Goal: Task Accomplishment & Management: Use online tool/utility

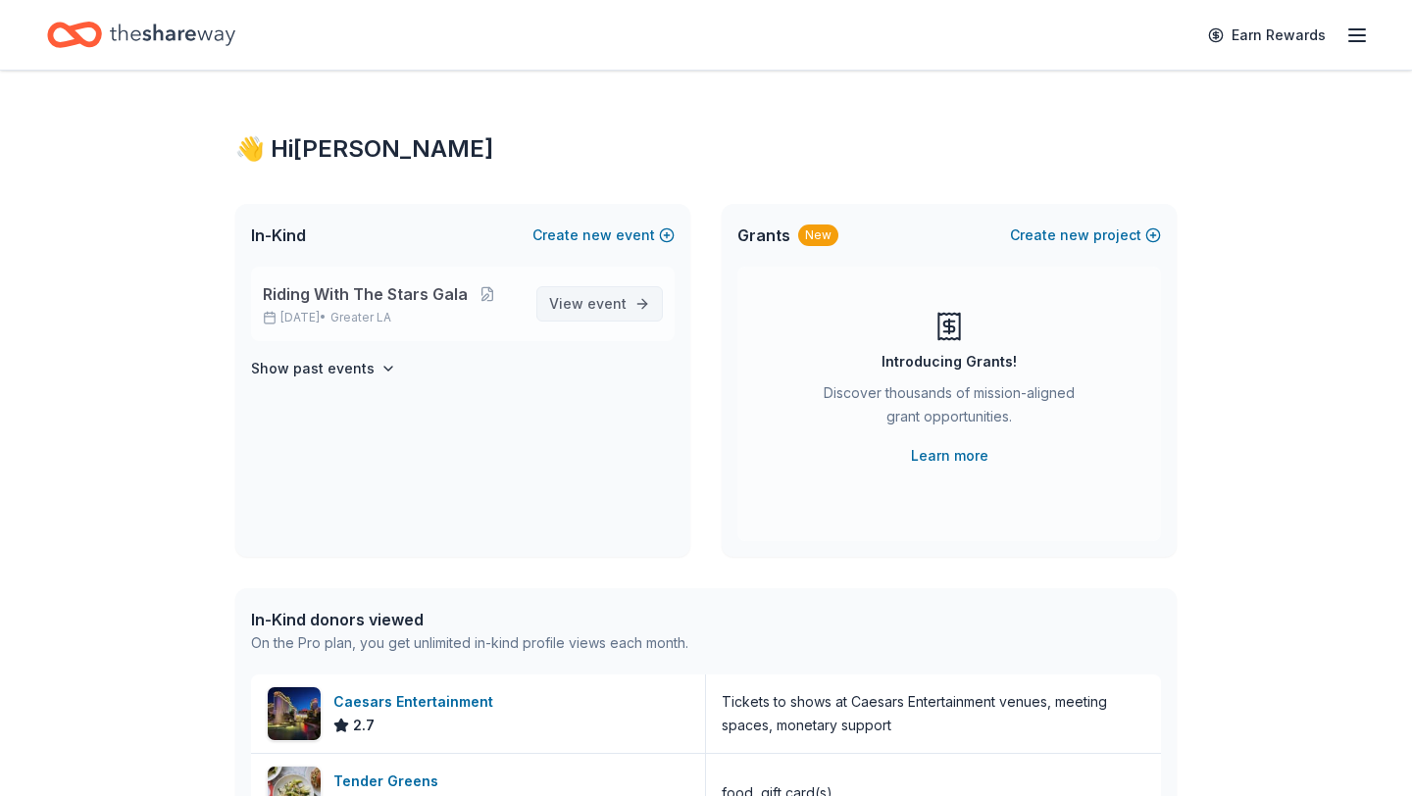
click at [583, 294] on span "View event" at bounding box center [587, 304] width 77 height 24
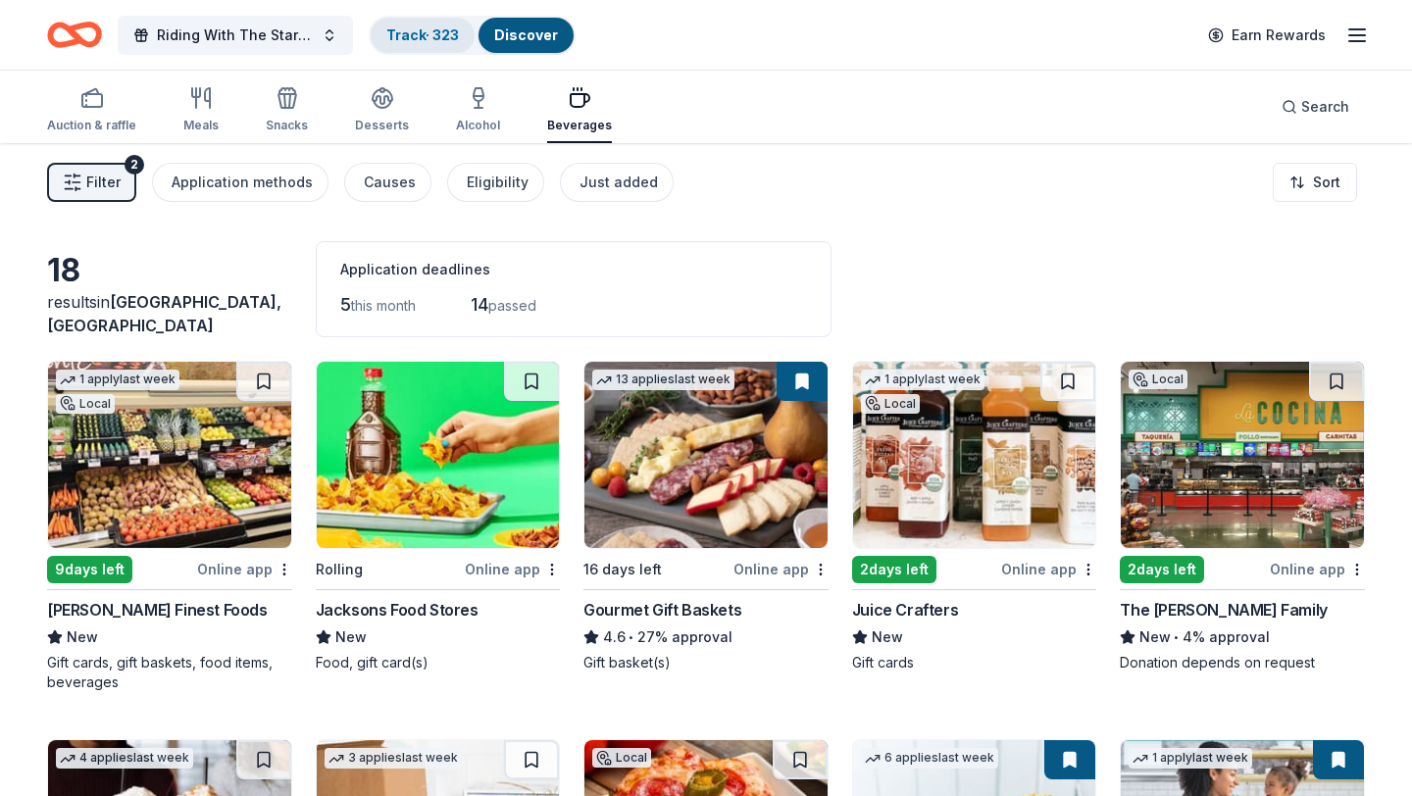
click at [418, 30] on link "Track · 323" at bounding box center [422, 34] width 73 height 17
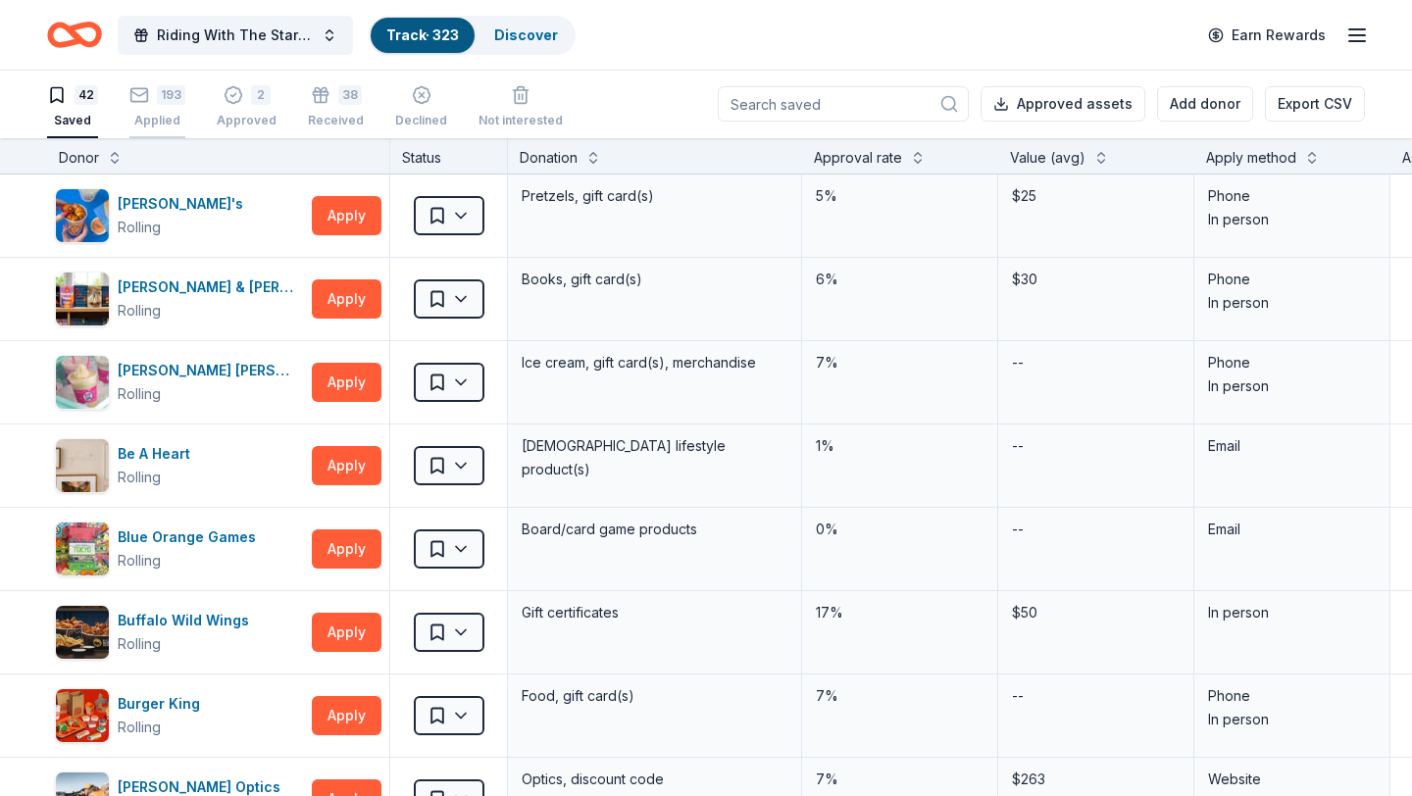
click at [172, 100] on div "193" at bounding box center [171, 95] width 28 height 20
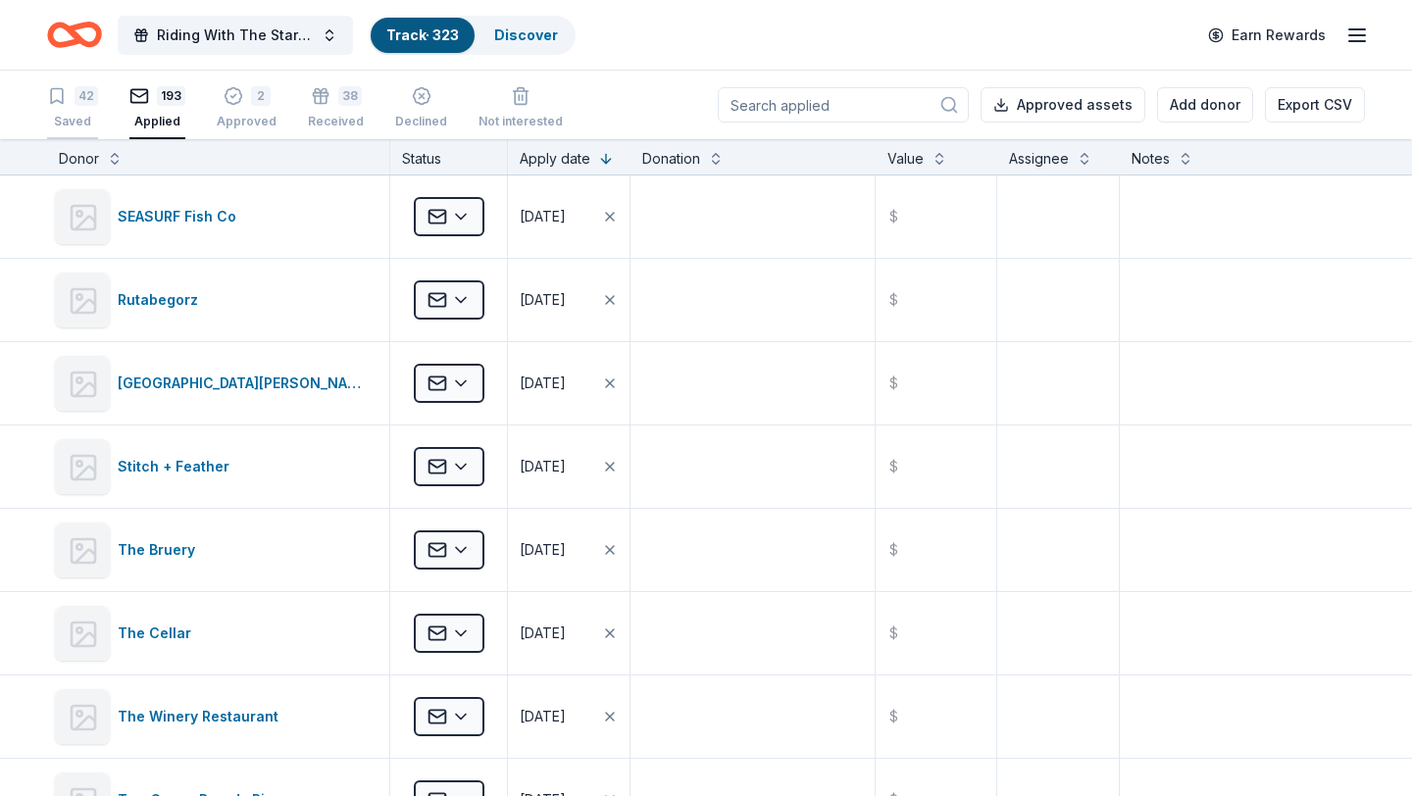
click at [67, 110] on div "42 Saved" at bounding box center [72, 107] width 51 height 43
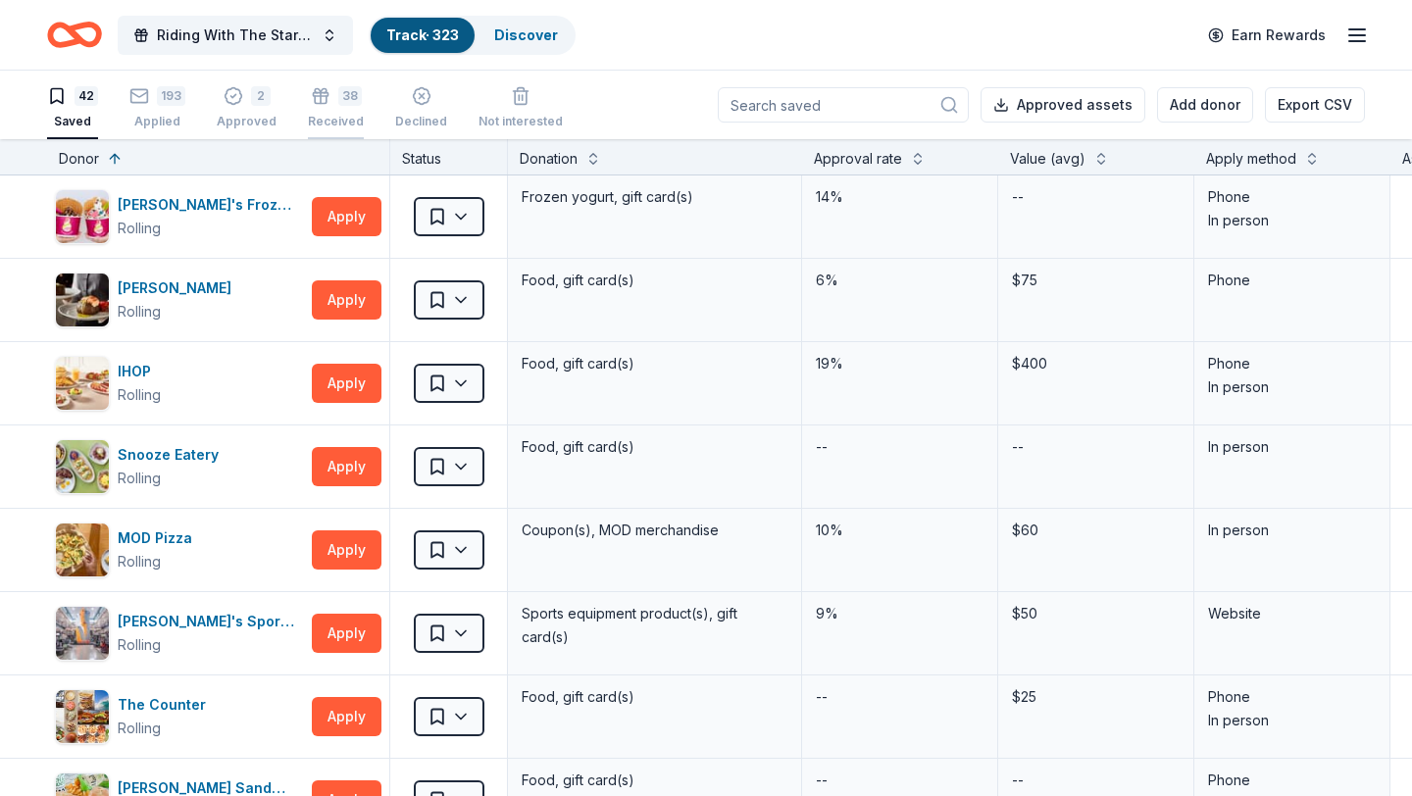
click at [338, 105] on div "38" at bounding box center [350, 96] width 24 height 20
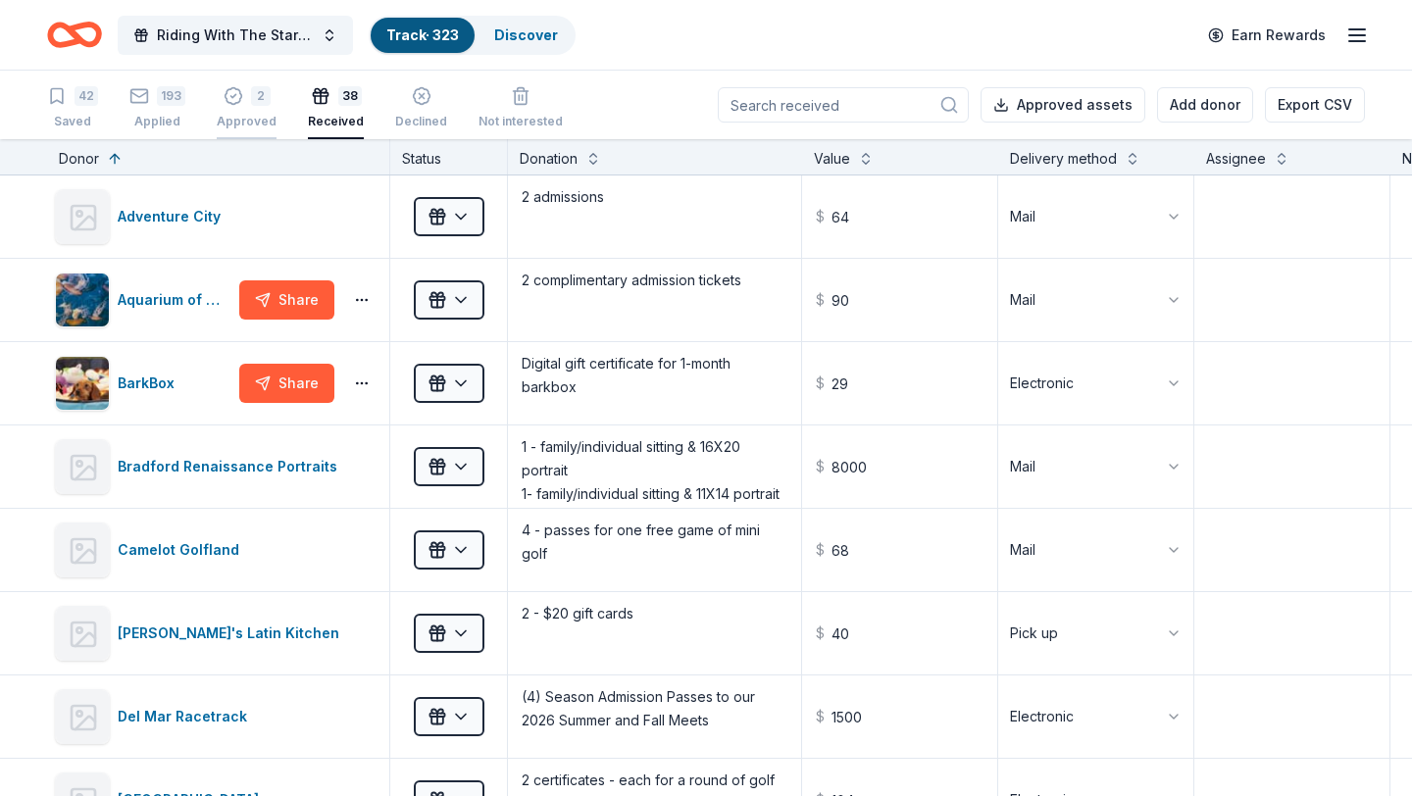
click at [260, 105] on div "2" at bounding box center [261, 96] width 20 height 20
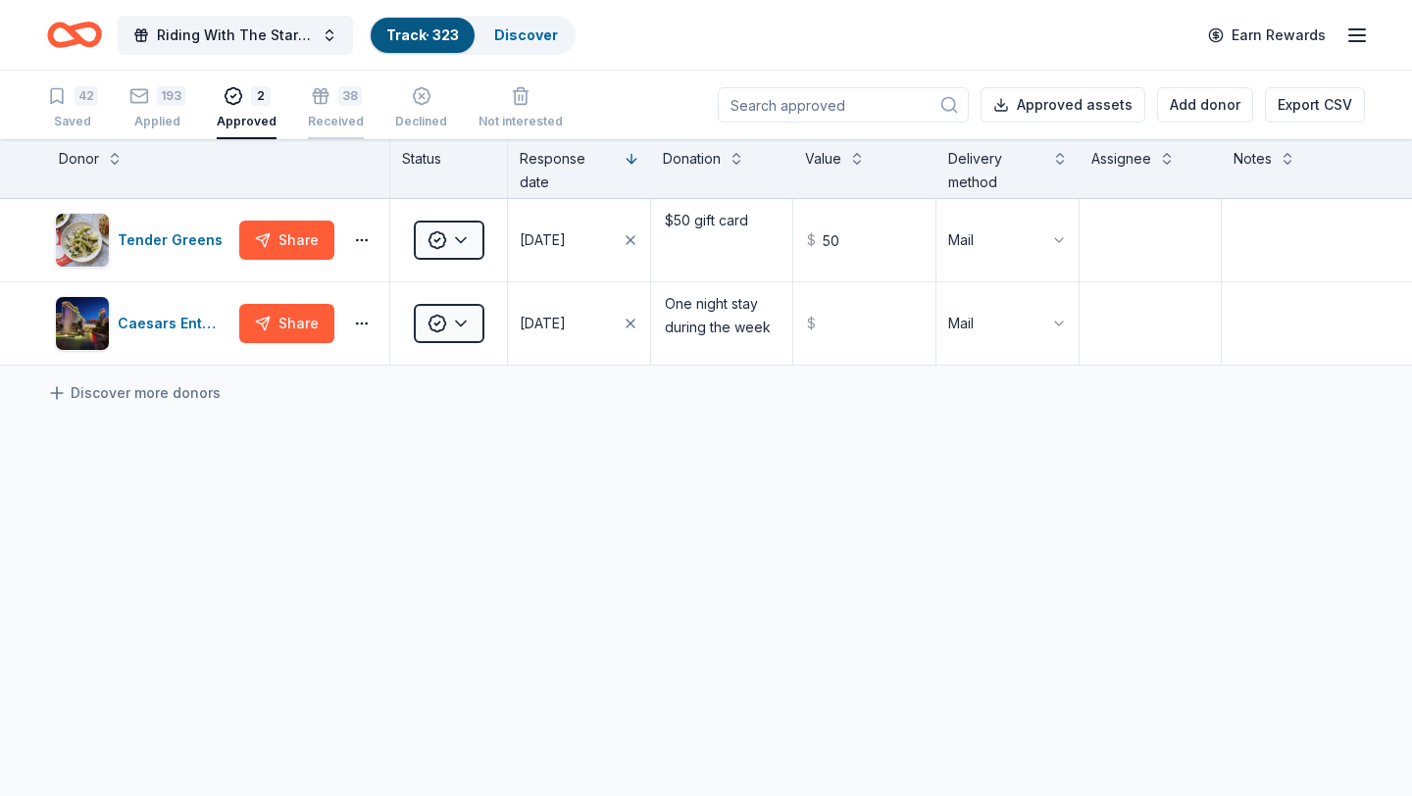
click at [317, 95] on rect "button" at bounding box center [320, 94] width 15 height 3
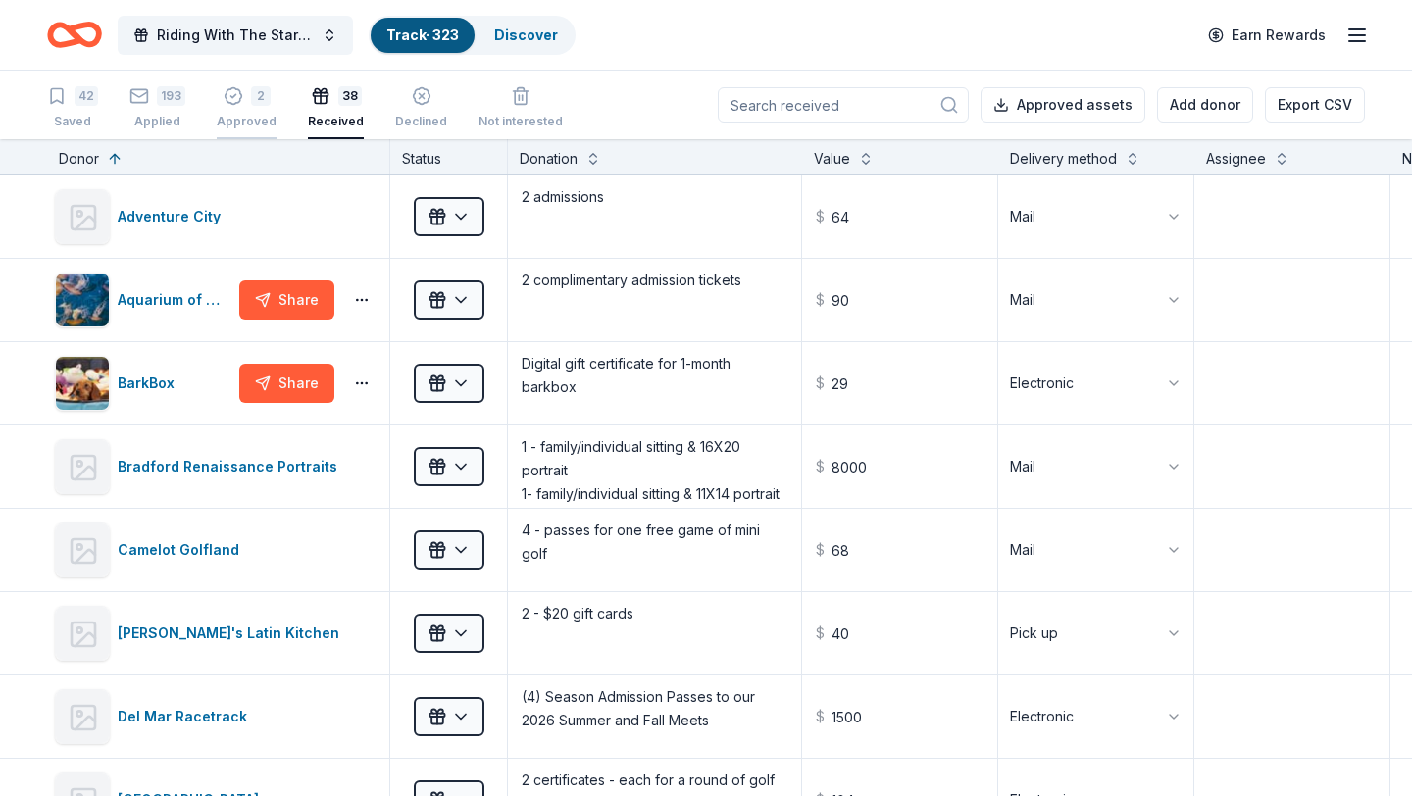
click at [257, 121] on div "Approved" at bounding box center [247, 122] width 60 height 16
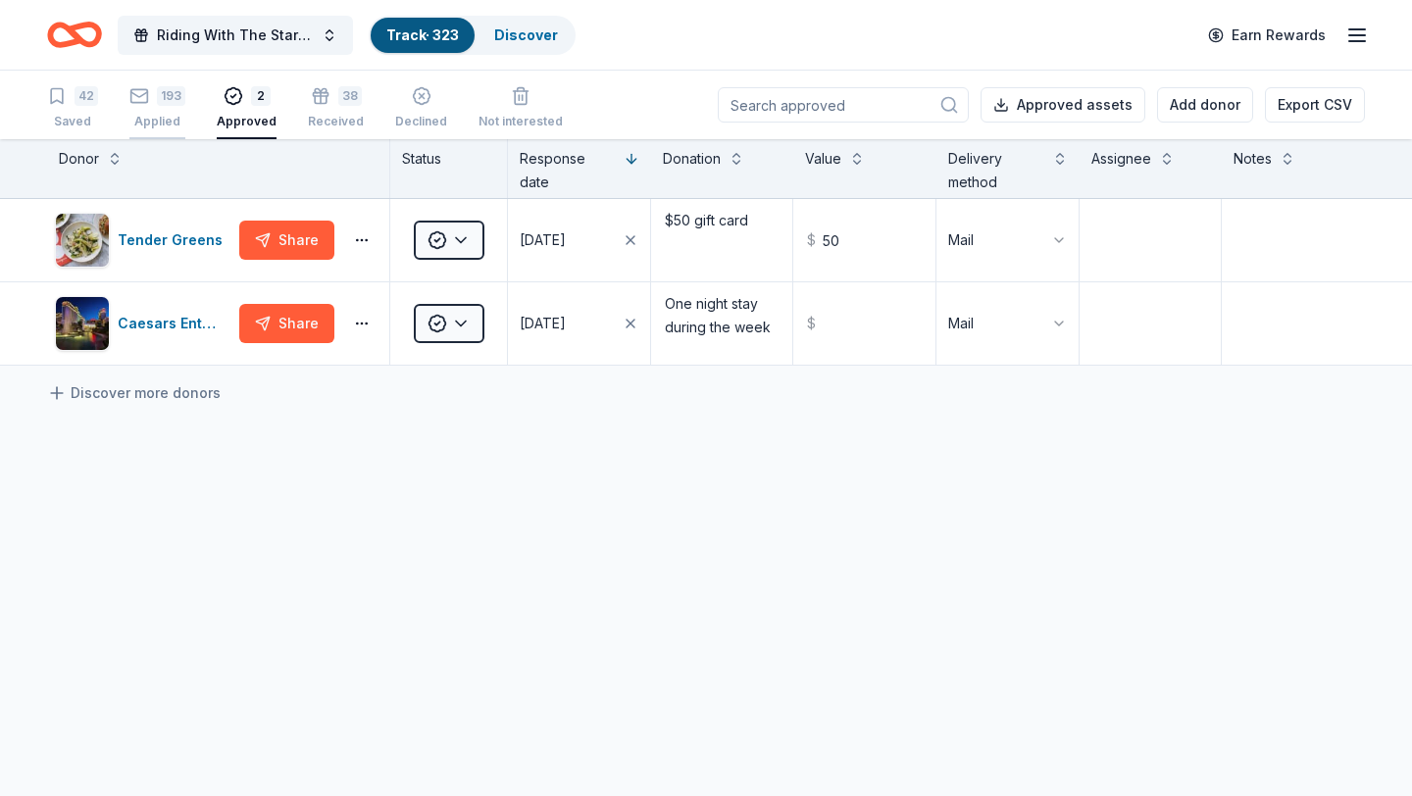
click at [161, 103] on div "193" at bounding box center [171, 96] width 28 height 20
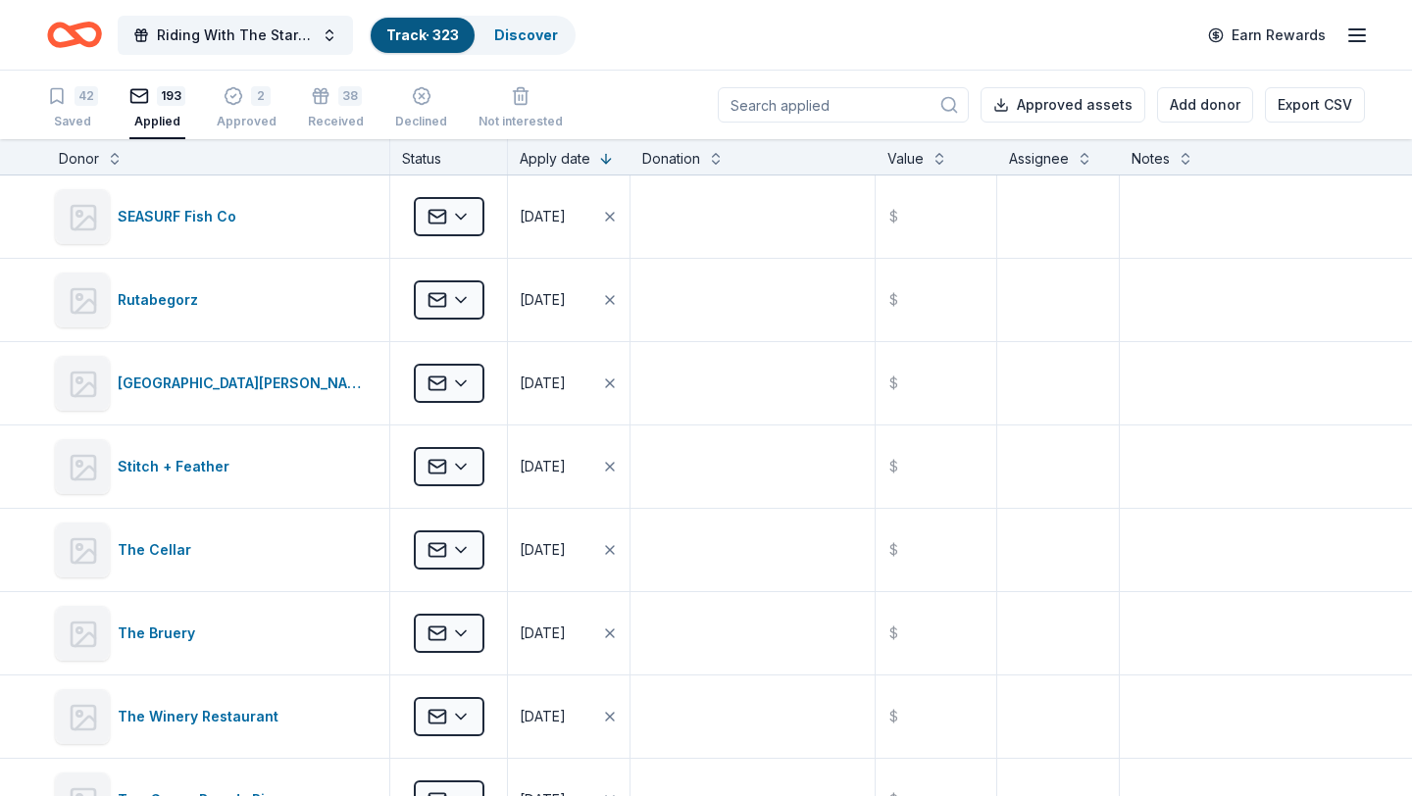
click at [108, 115] on div "42 Saved 193 Applied 2 Approved 38 Received Declined Not interested" at bounding box center [305, 108] width 516 height 61
click at [92, 115] on div "Saved" at bounding box center [72, 122] width 51 height 16
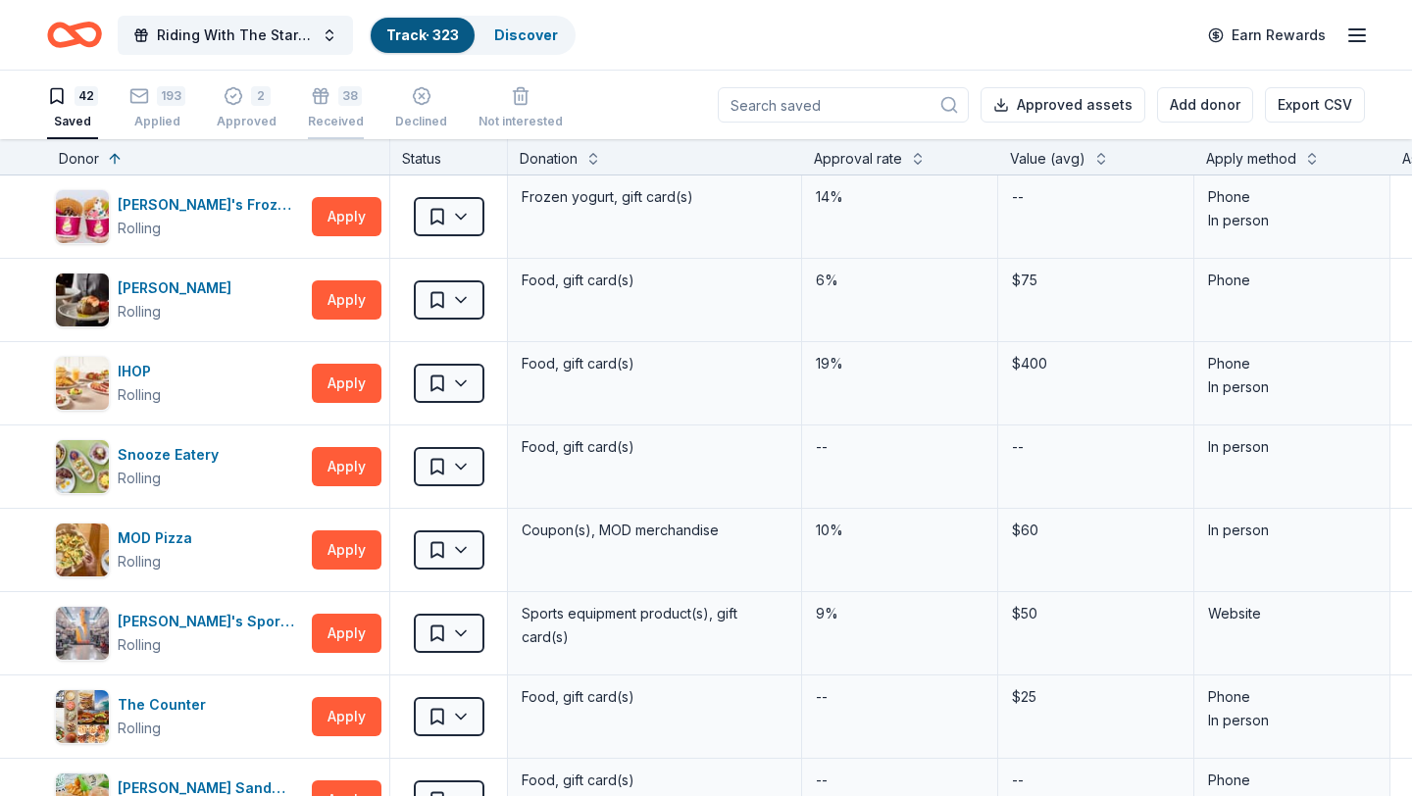
click at [328, 111] on div "38 Received" at bounding box center [336, 107] width 56 height 43
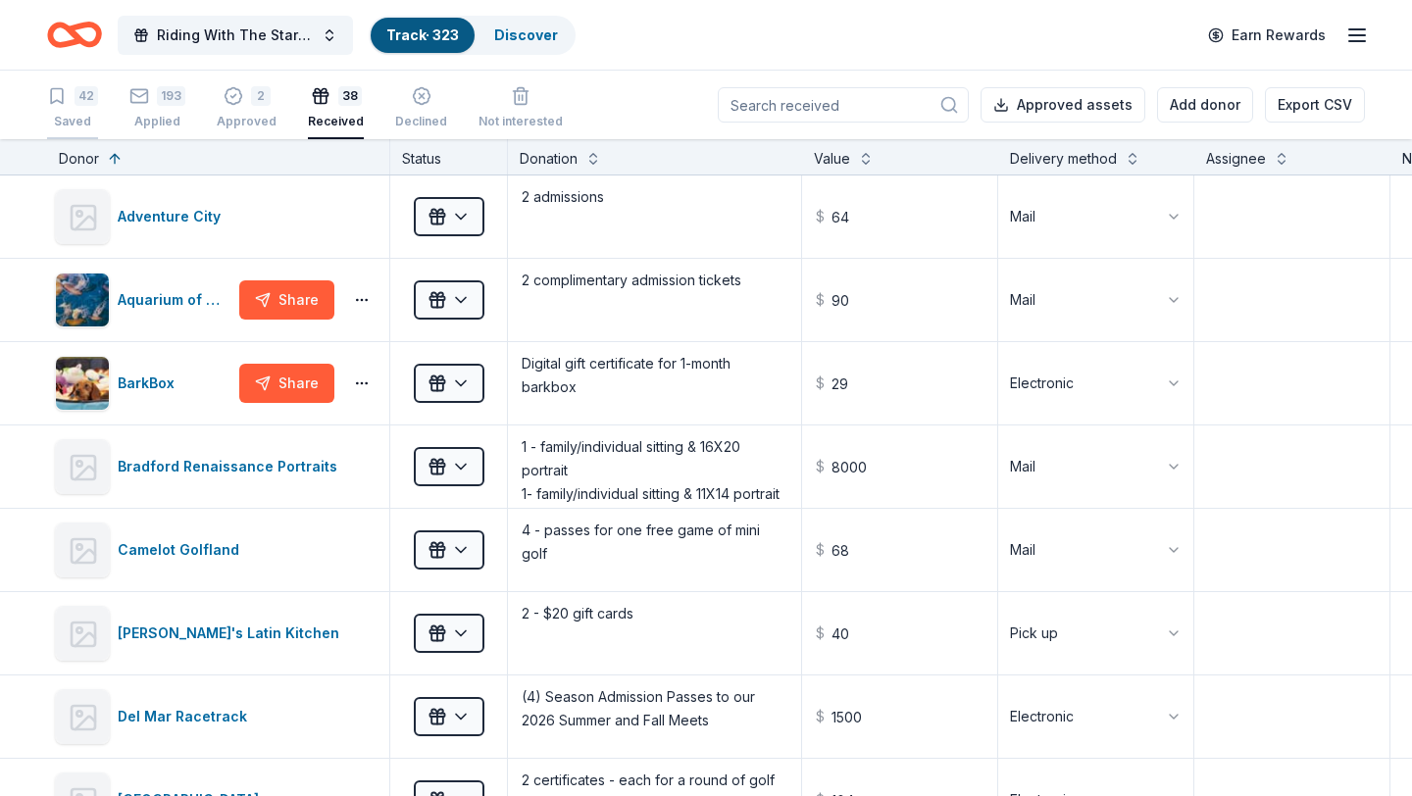
click at [86, 106] on div "42 Saved" at bounding box center [72, 107] width 51 height 43
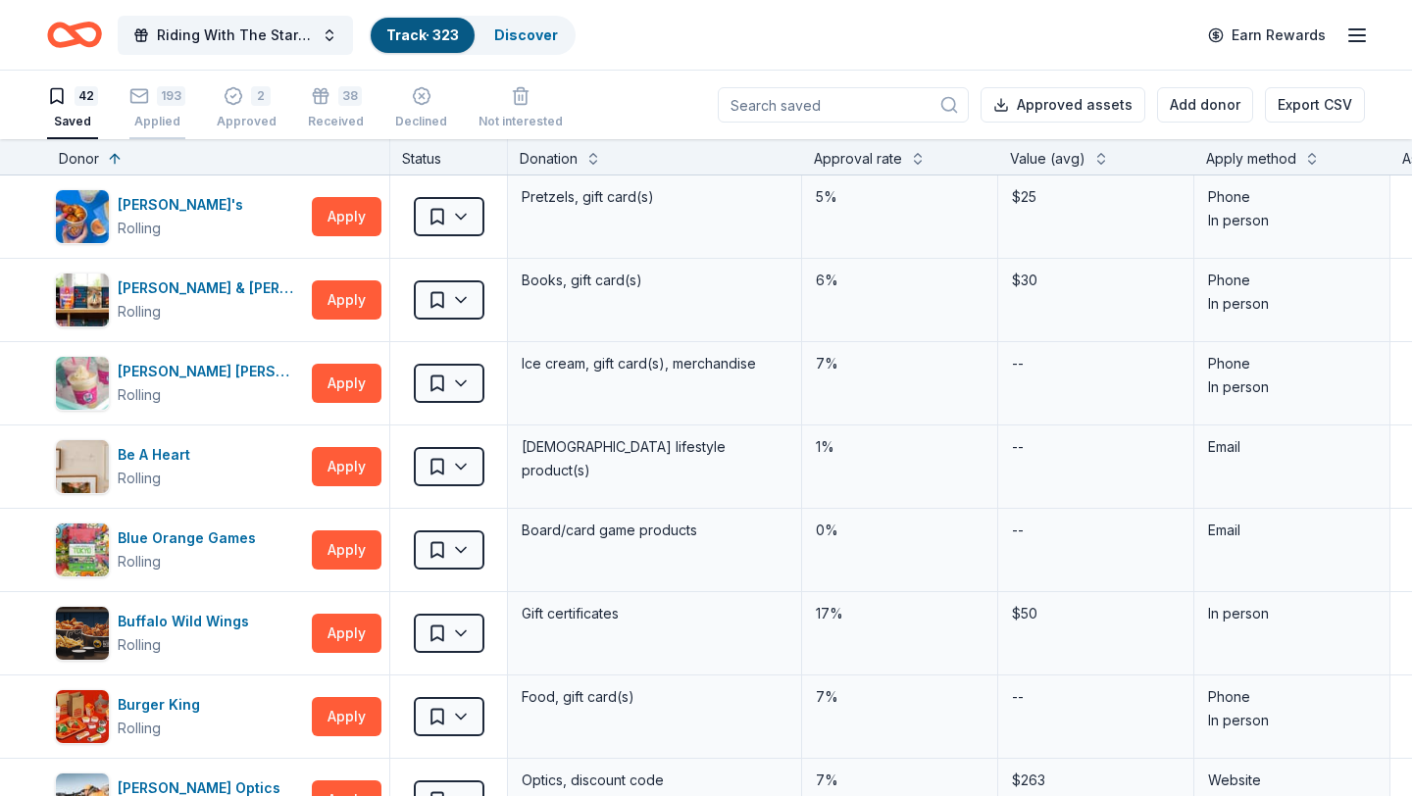
click at [159, 96] on div "193" at bounding box center [171, 96] width 28 height 20
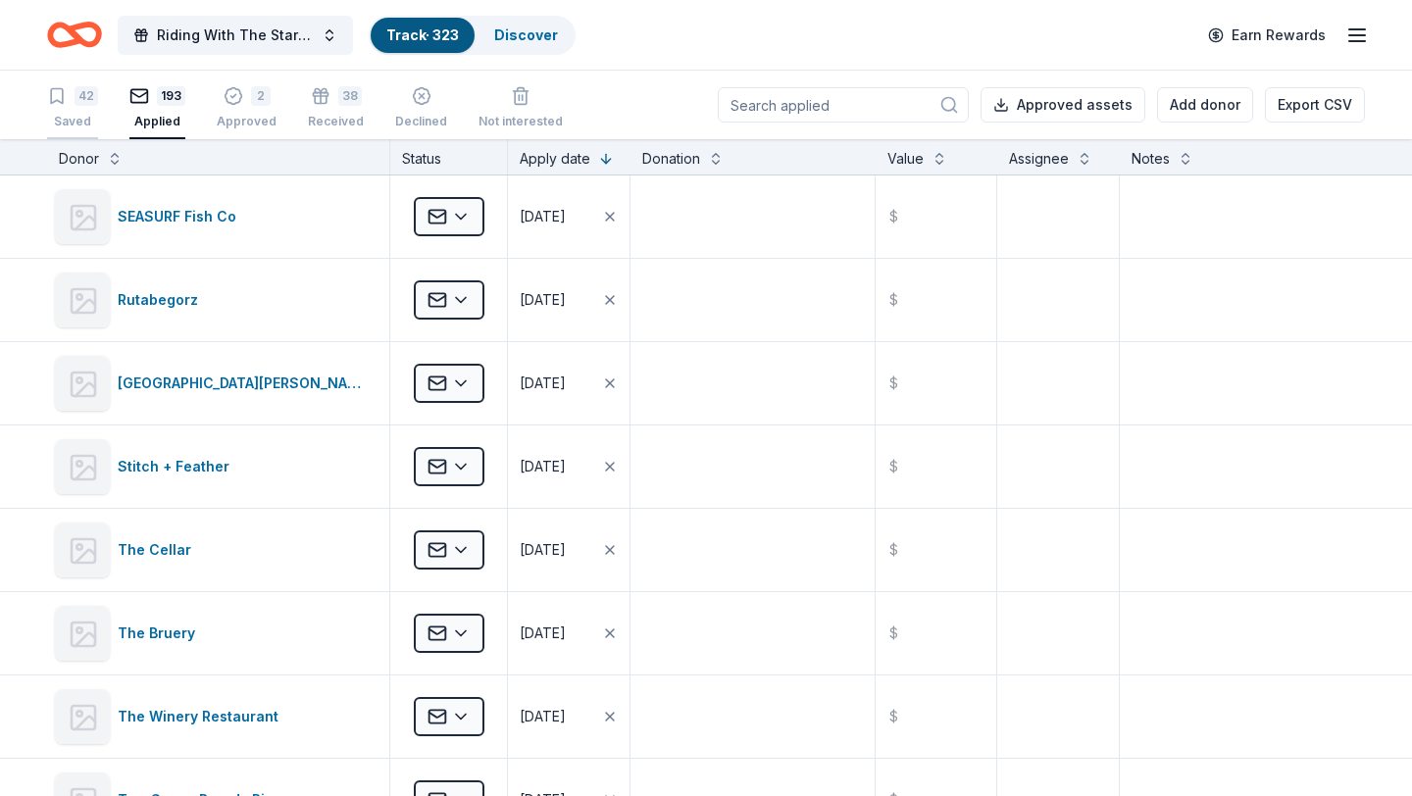
click at [75, 95] on div "42" at bounding box center [87, 96] width 24 height 20
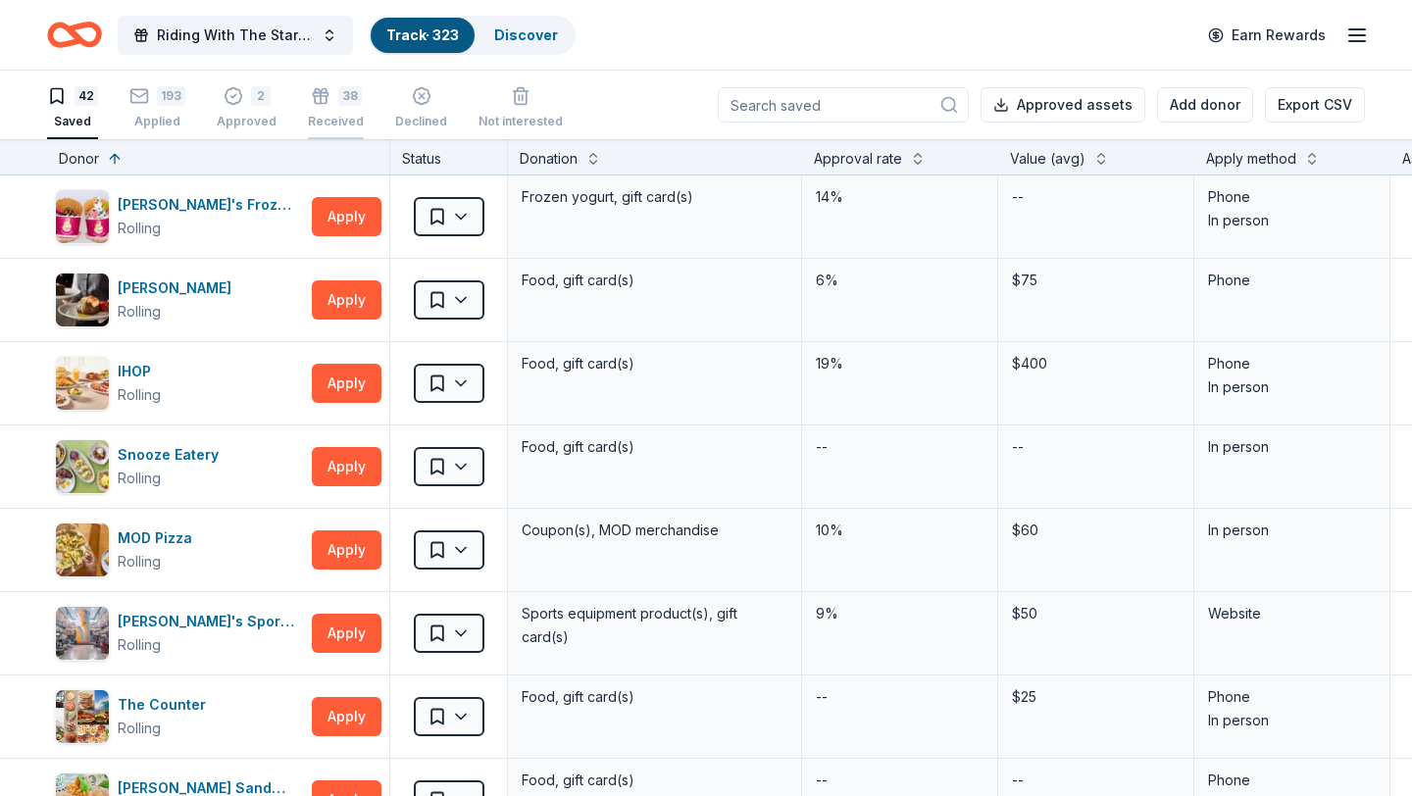
click at [325, 115] on div "Received" at bounding box center [336, 122] width 56 height 16
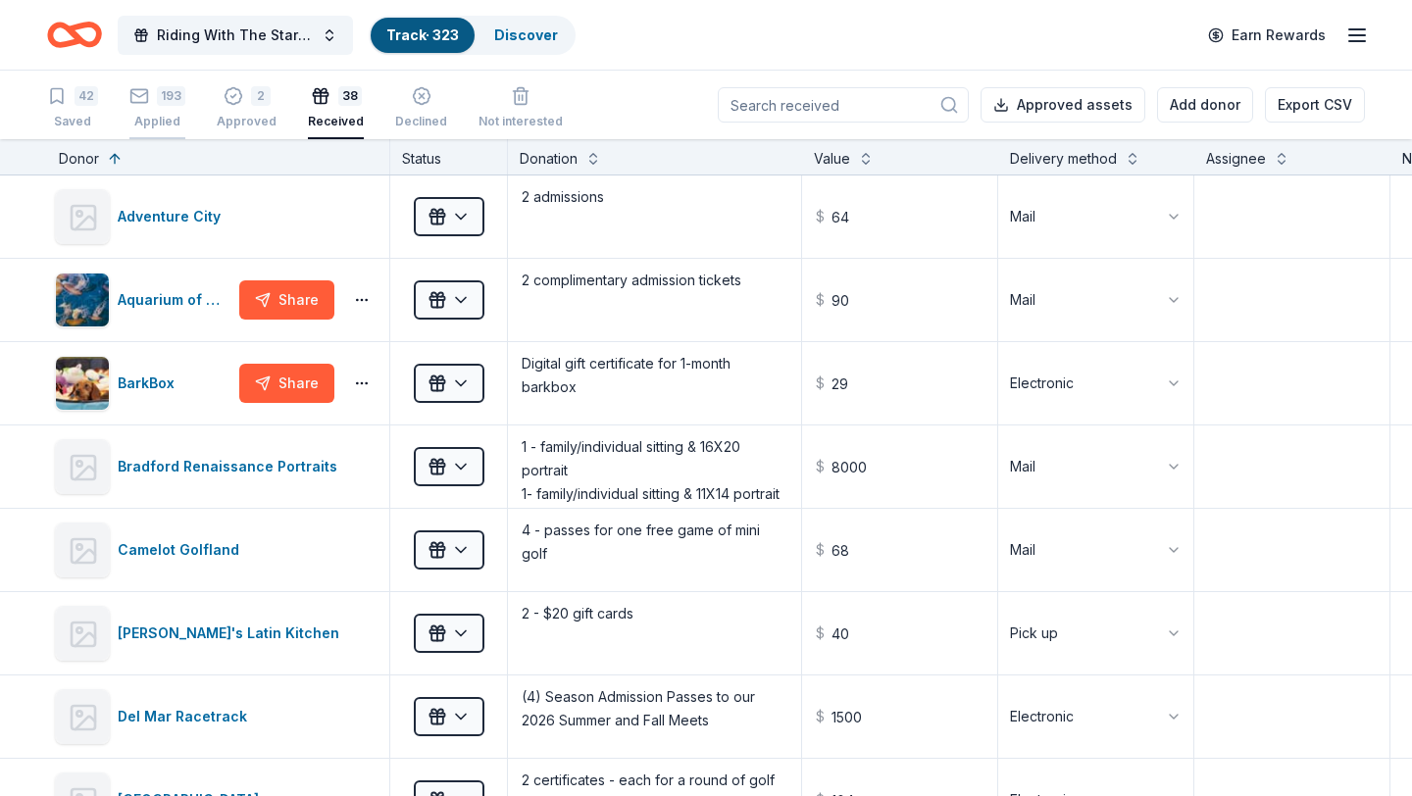
click at [153, 114] on div "Applied" at bounding box center [157, 122] width 56 height 16
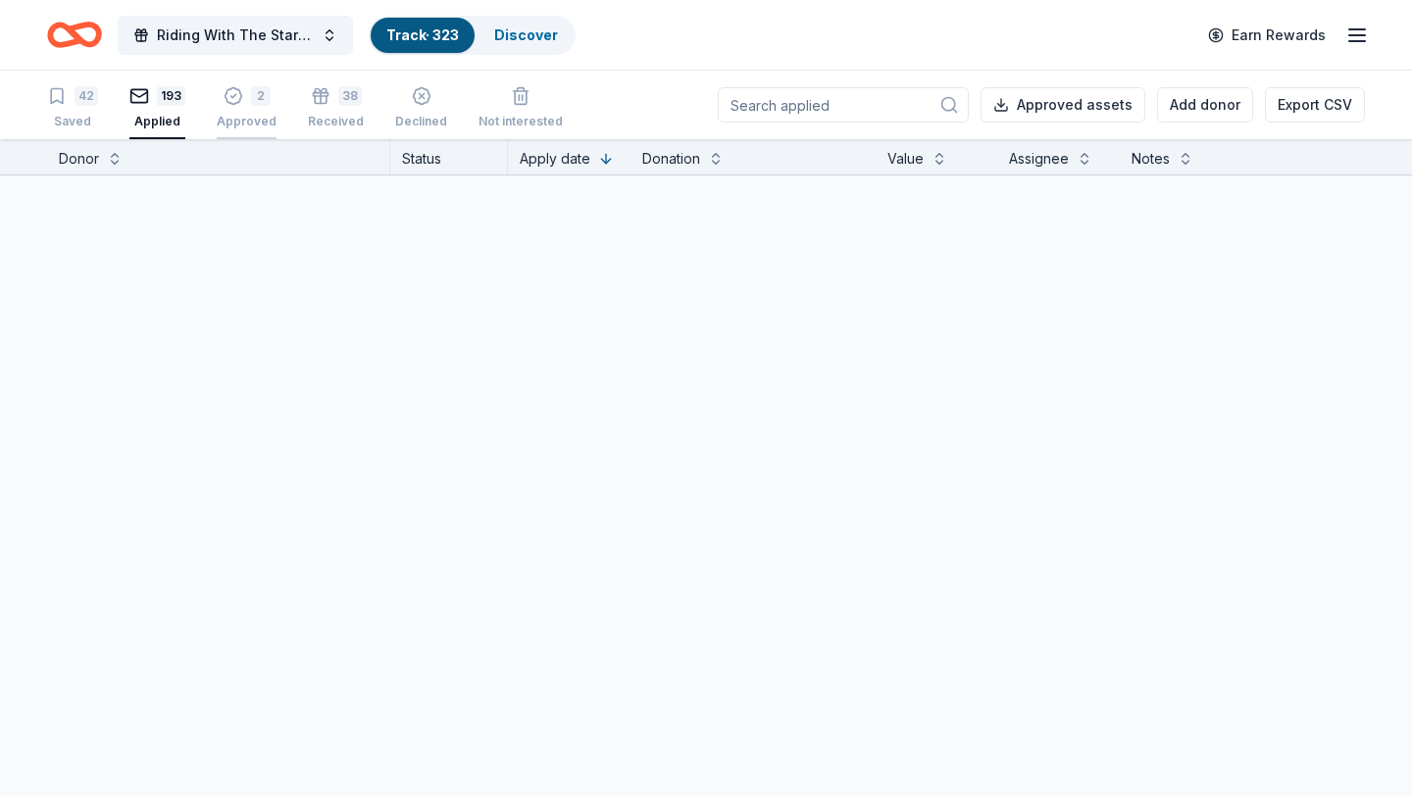
click at [232, 114] on div "Approved" at bounding box center [247, 122] width 60 height 16
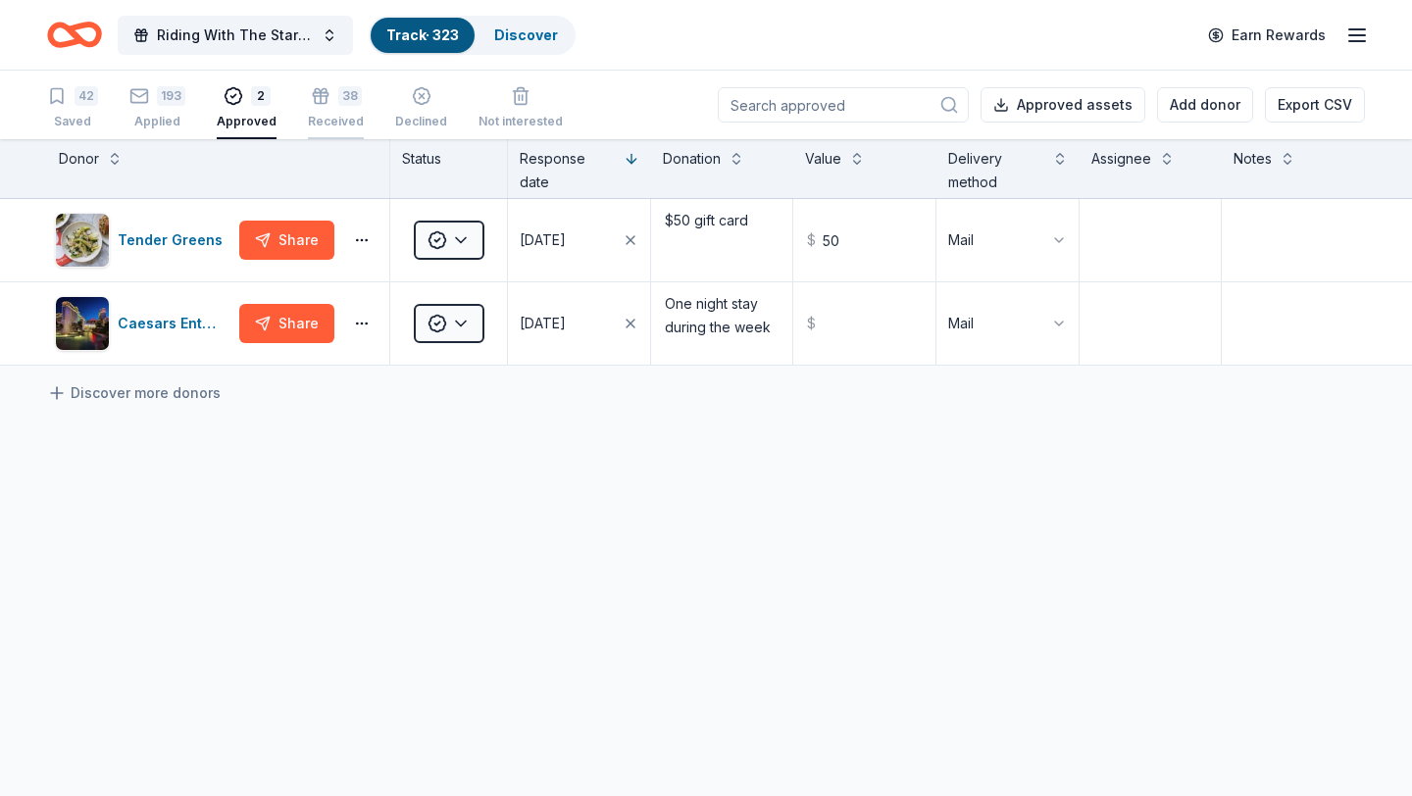
click at [334, 112] on div "38 Received" at bounding box center [336, 107] width 56 height 43
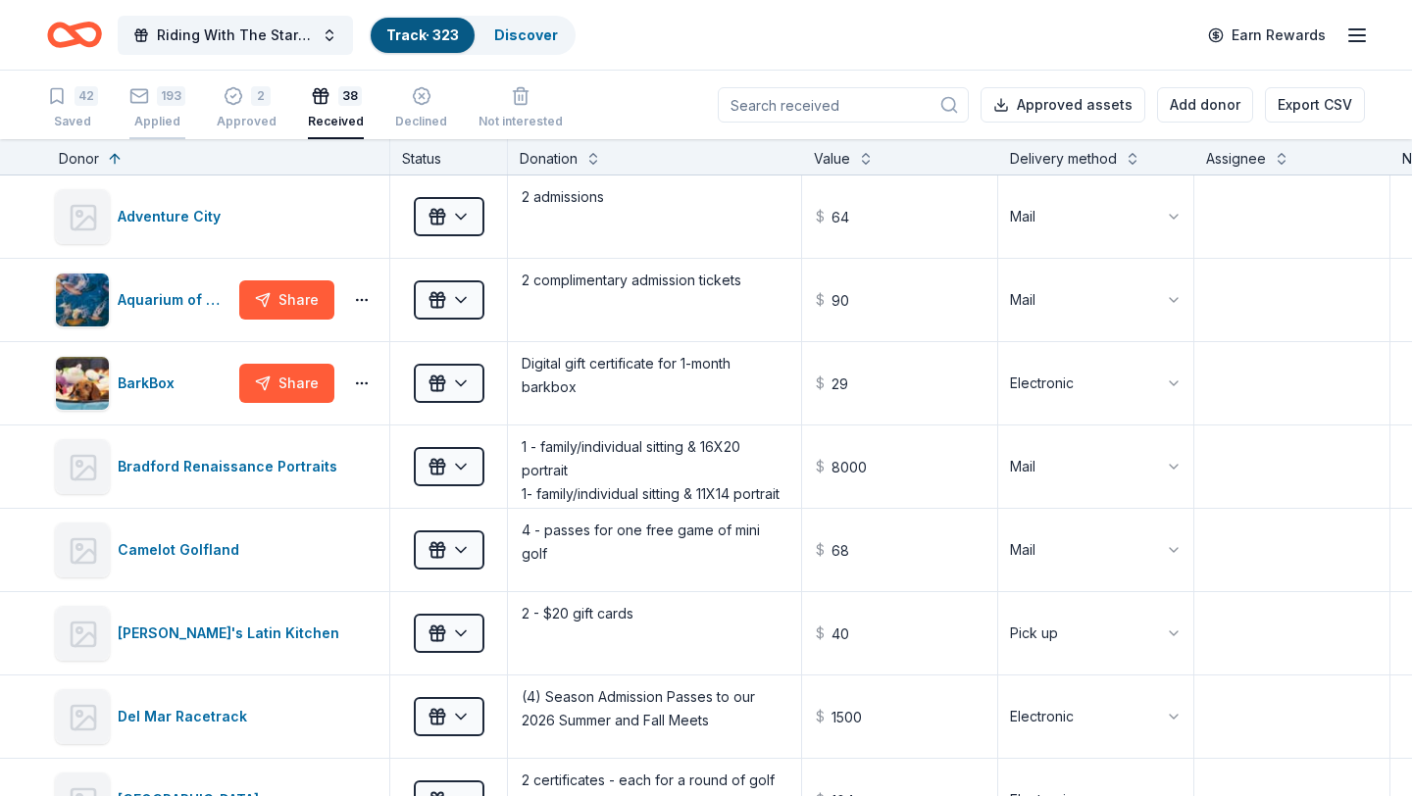
click at [158, 104] on div "193" at bounding box center [171, 96] width 28 height 20
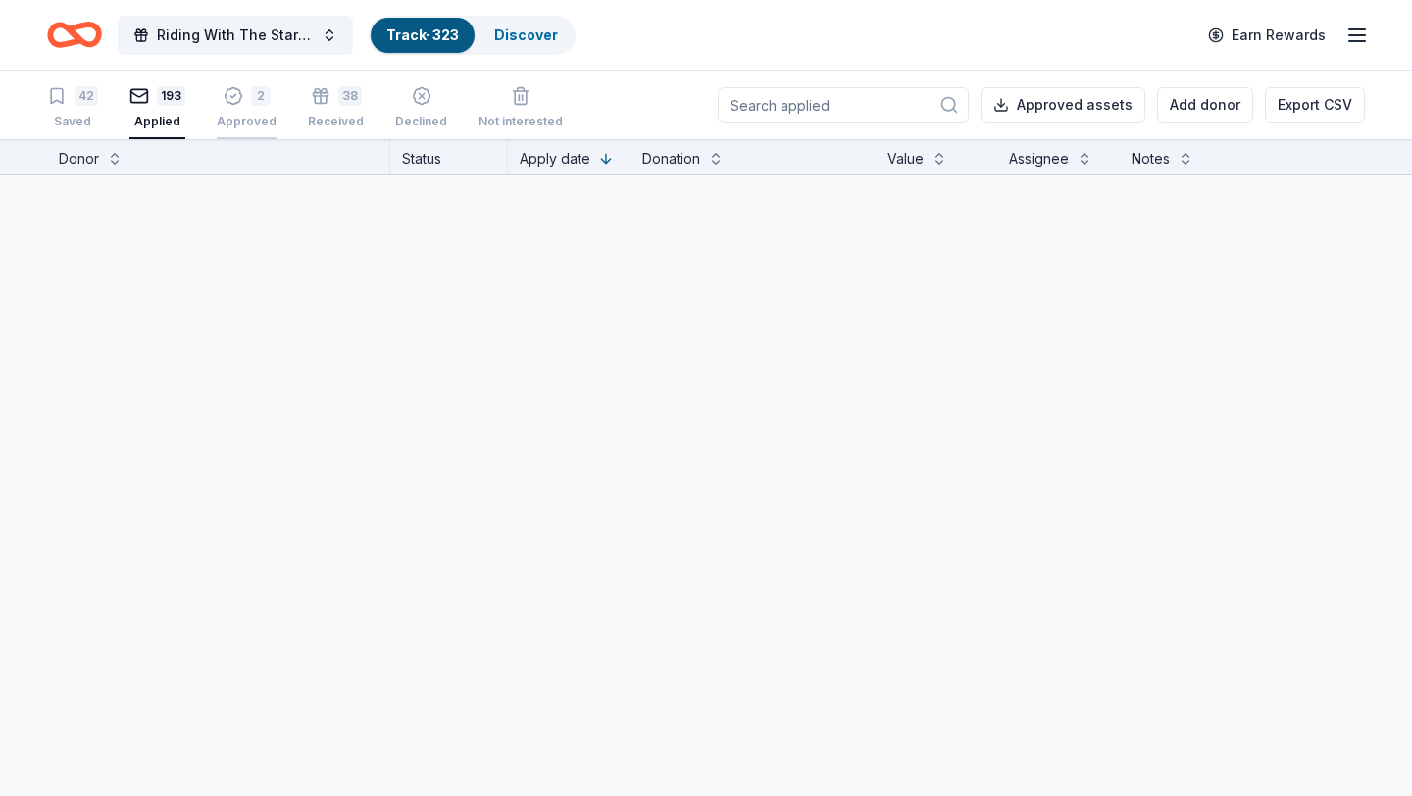
click at [248, 122] on div "Approved" at bounding box center [247, 122] width 60 height 16
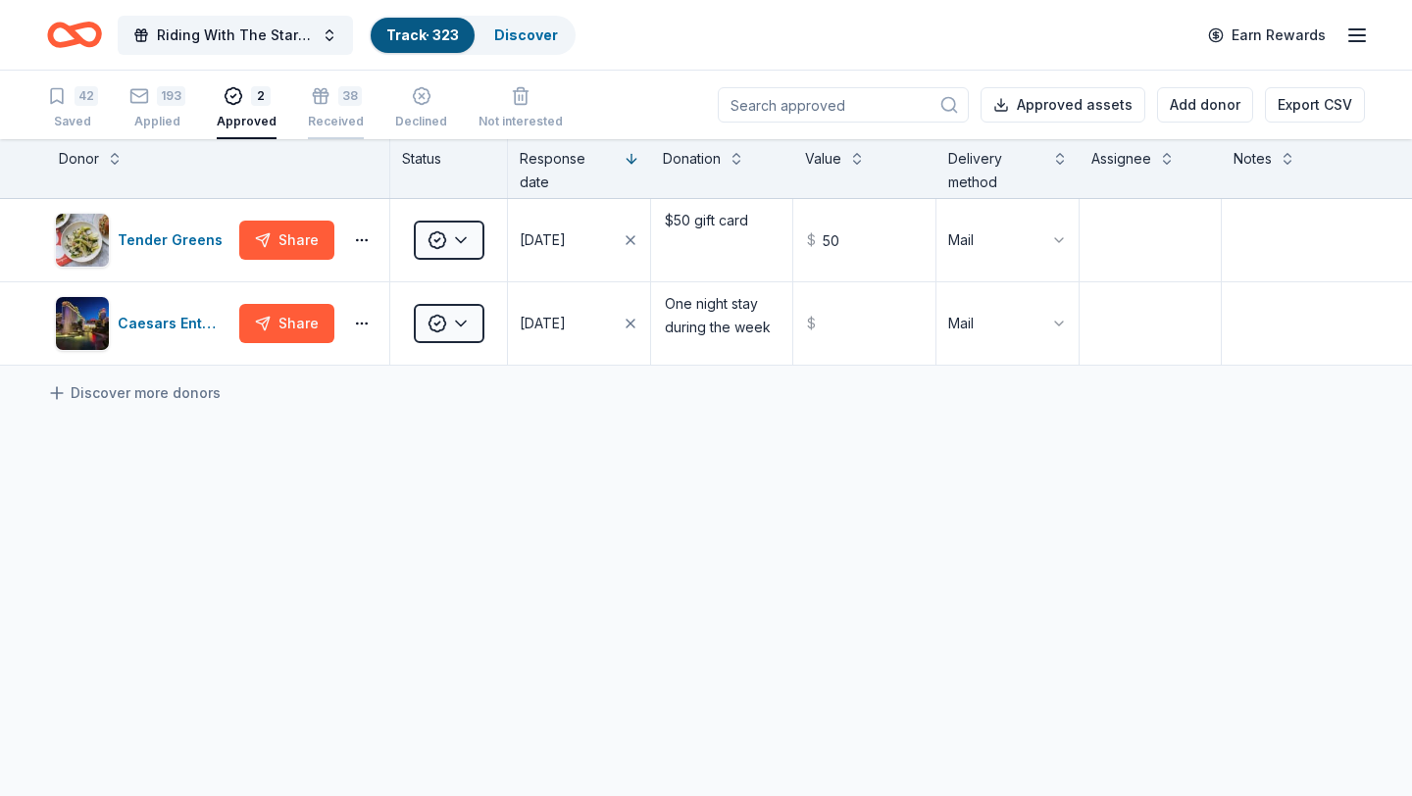
click at [326, 117] on div "Received" at bounding box center [336, 122] width 56 height 16
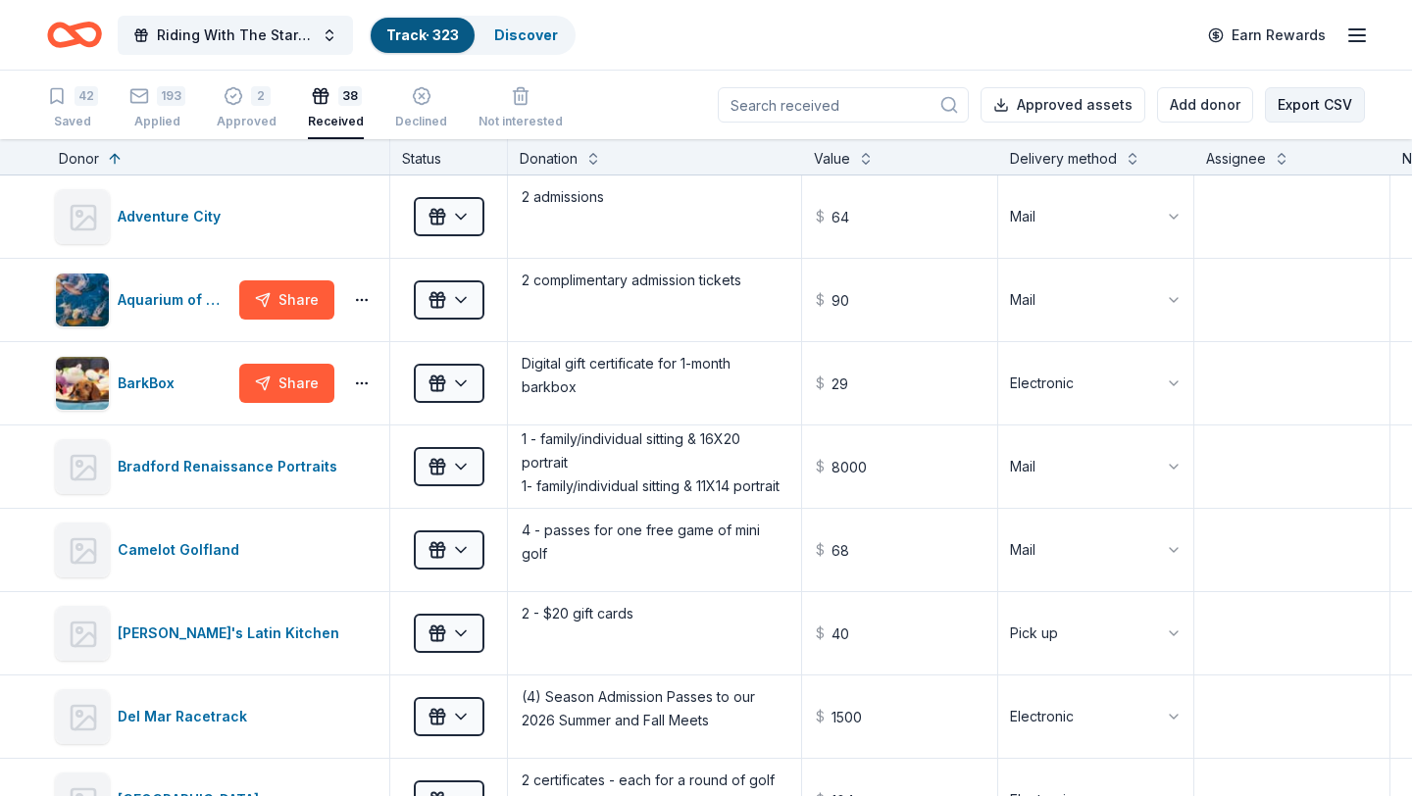
click at [1327, 110] on button "Export CSV" at bounding box center [1315, 104] width 100 height 35
